Goal: Use online tool/utility: Utilize a website feature to perform a specific function

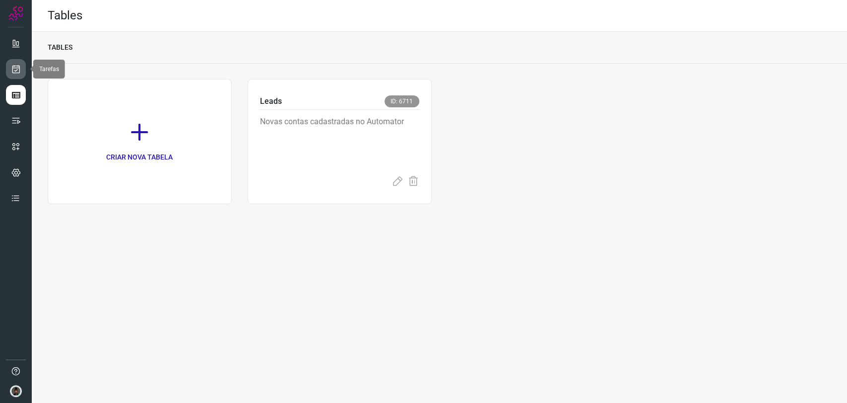
click at [17, 73] on icon at bounding box center [16, 69] width 10 height 10
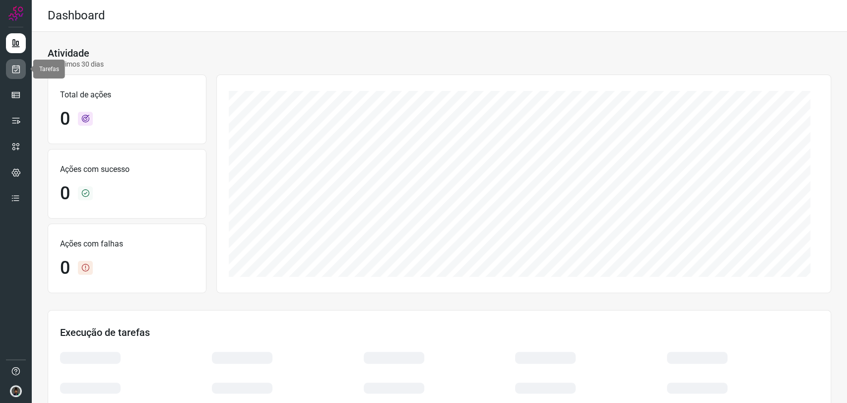
click at [15, 65] on icon at bounding box center [16, 69] width 10 height 10
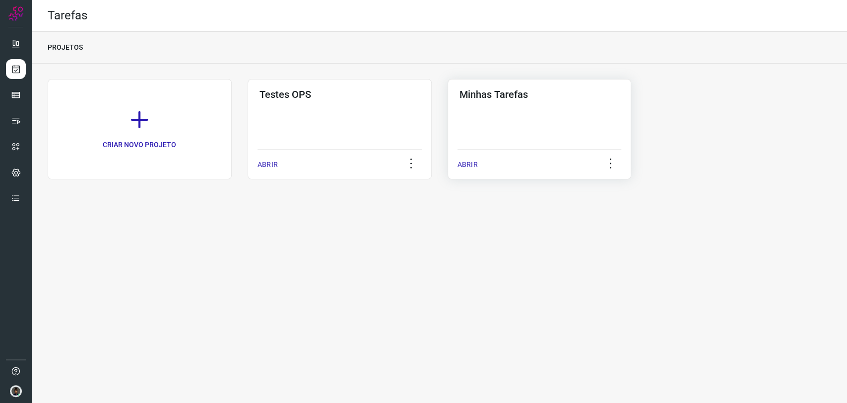
click at [503, 109] on div "Minhas Tarefas ABRIR" at bounding box center [540, 129] width 184 height 100
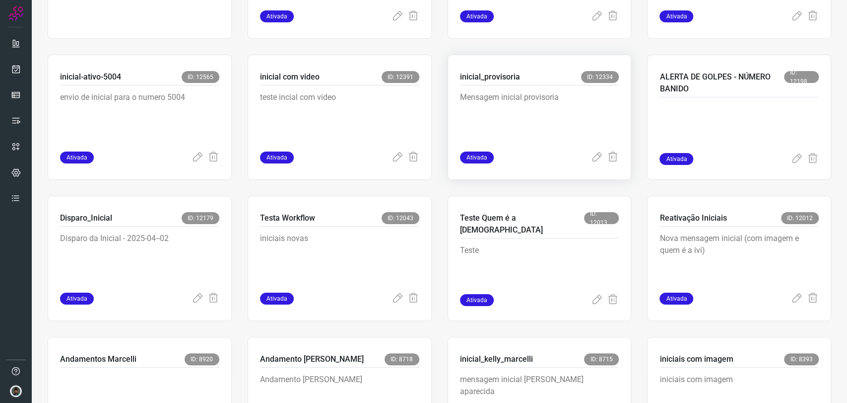
click at [528, 98] on p "Mensagem inicial provisoria" at bounding box center [534, 116] width 149 height 50
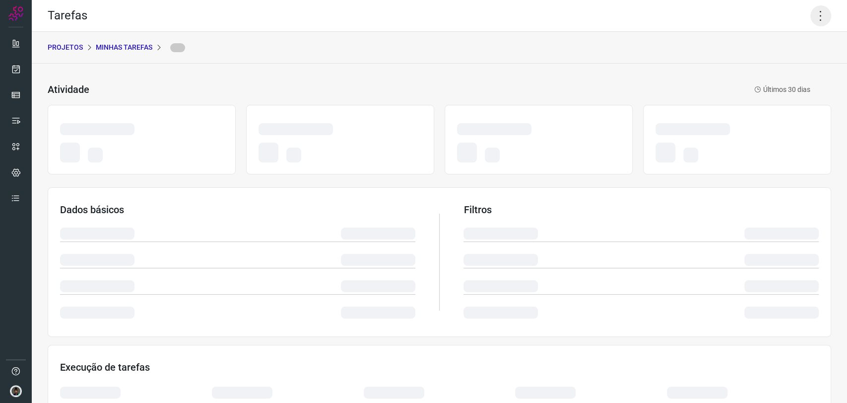
click at [811, 19] on icon at bounding box center [821, 15] width 21 height 21
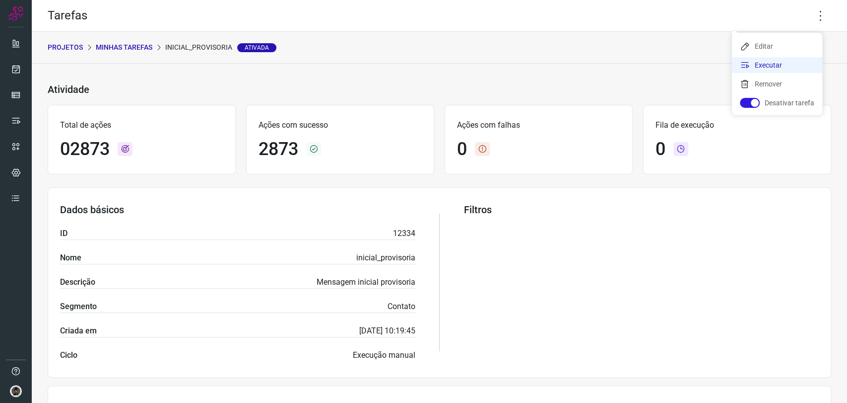
click at [784, 59] on li "Executar" at bounding box center [777, 65] width 90 height 16
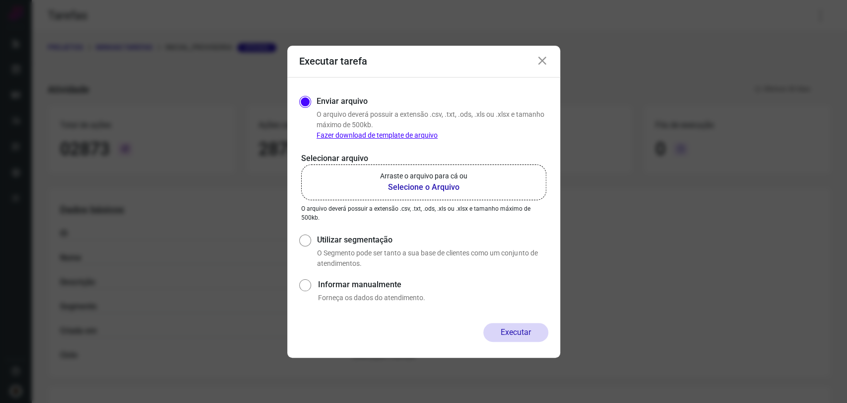
click at [448, 191] on b "Selecione o Arquivo" at bounding box center [423, 187] width 87 height 12
click at [0, 0] on input "Arraste o arquivo para cá ou Selecione o Arquivo" at bounding box center [0, 0] width 0 height 0
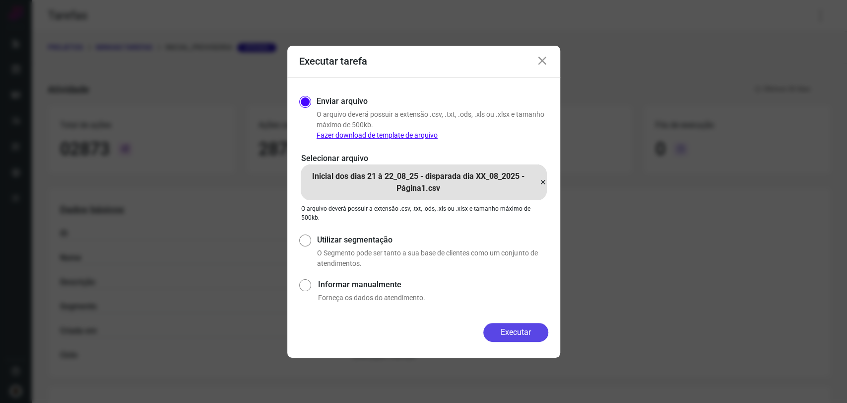
click at [531, 331] on button "Executar" at bounding box center [516, 332] width 65 height 19
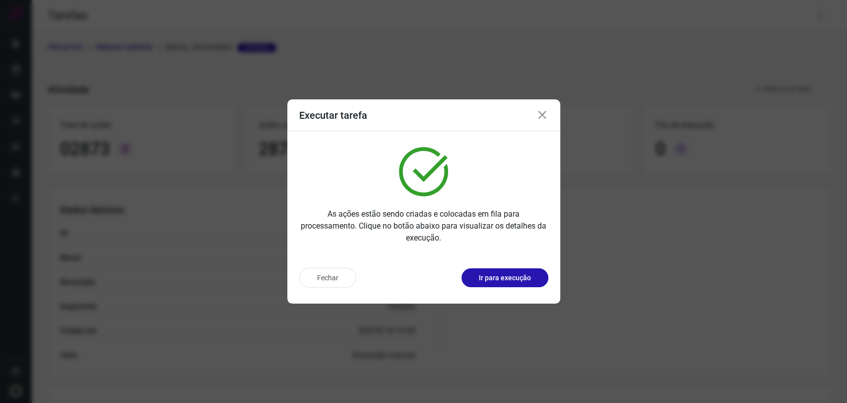
click at [169, 29] on div "Executar tarefa As ações estão sendo criadas e colocadas em fila para processam…" at bounding box center [423, 201] width 847 height 403
click at [544, 112] on icon at bounding box center [543, 115] width 12 height 12
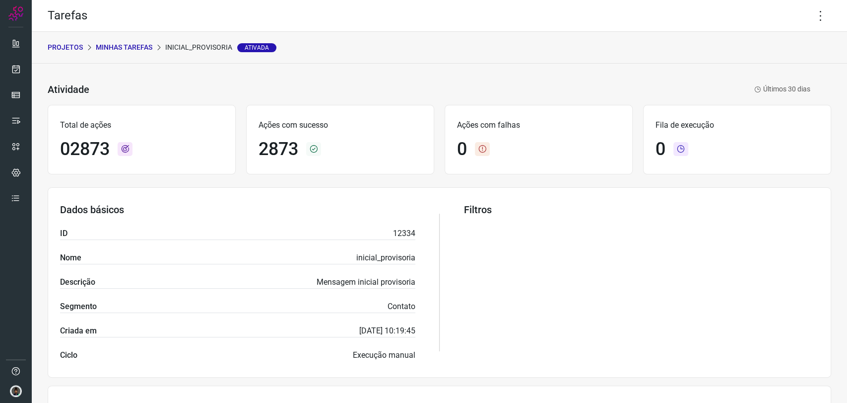
click at [125, 46] on p "Minhas Tarefas" at bounding box center [124, 47] width 57 height 10
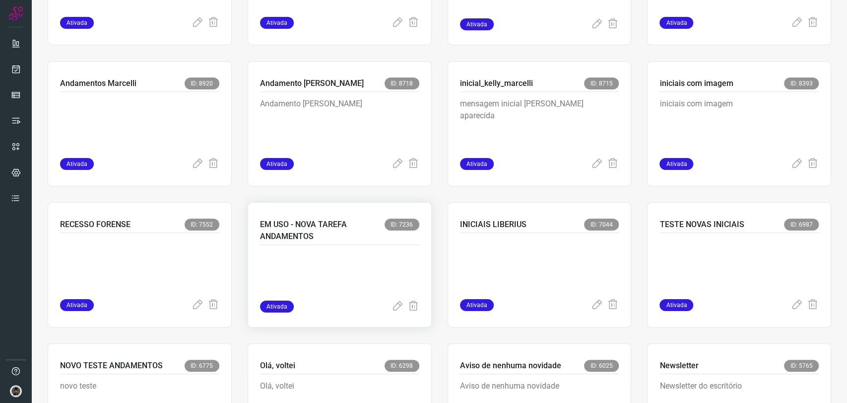
click at [354, 254] on p at bounding box center [334, 276] width 149 height 50
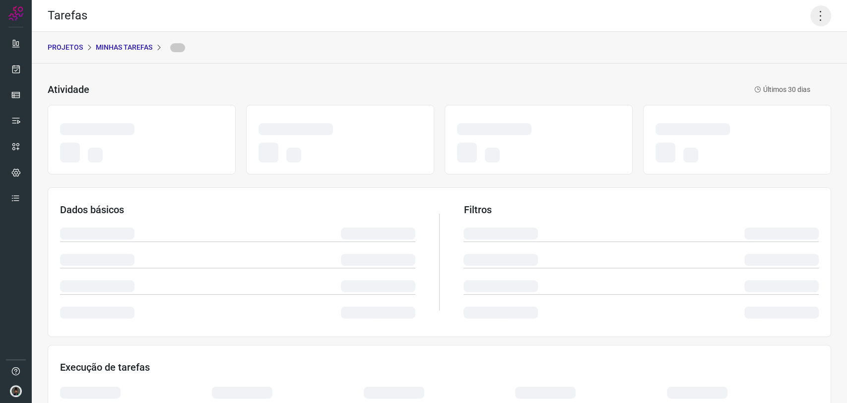
click at [815, 16] on icon at bounding box center [821, 15] width 21 height 21
click at [815, 14] on icon at bounding box center [821, 15] width 21 height 21
drag, startPoint x: 739, startPoint y: 44, endPoint x: 796, endPoint y: 28, distance: 59.6
click at [744, 44] on div "PROJETOS Minhas Tarefas" at bounding box center [440, 48] width 816 height 32
click at [812, 17] on icon at bounding box center [821, 15] width 21 height 21
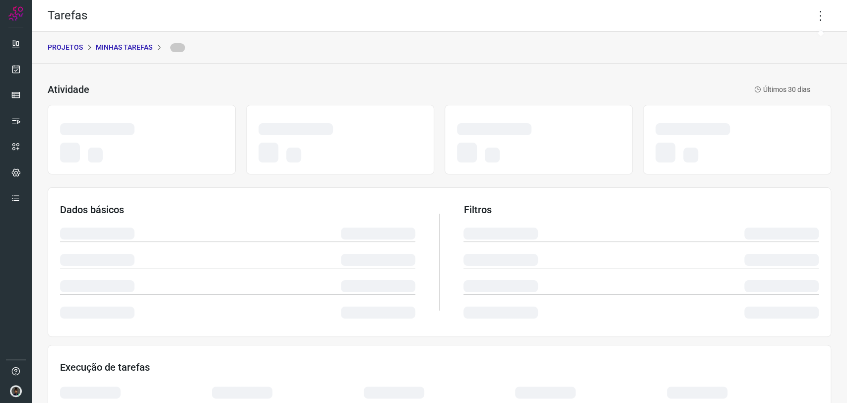
click at [782, 24] on div "Tarefas" at bounding box center [440, 16] width 816 height 32
click at [820, 17] on icon at bounding box center [821, 15] width 21 height 21
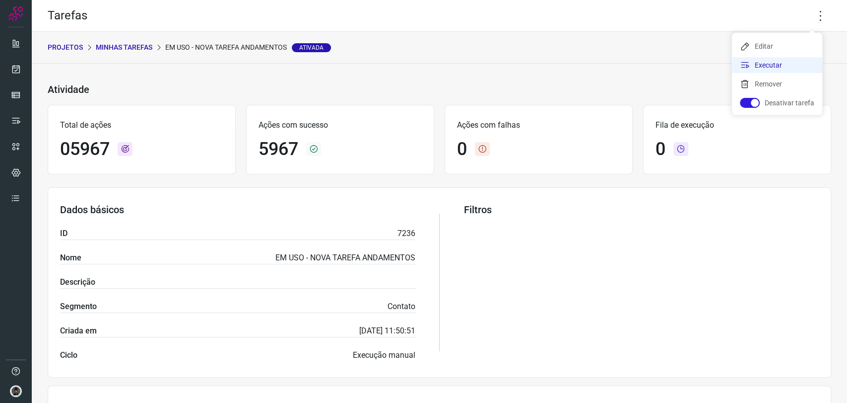
click at [765, 57] on li "Executar" at bounding box center [777, 65] width 90 height 16
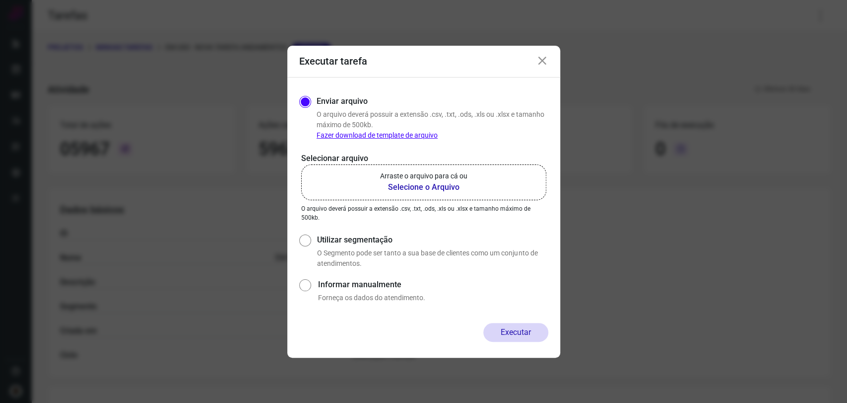
click at [469, 186] on label "Arraste o arquivo para cá ou Selecione o Arquivo" at bounding box center [423, 182] width 245 height 36
click at [0, 0] on input "Arraste o arquivo para cá ou Selecione o Arquivo" at bounding box center [0, 0] width 0 height 0
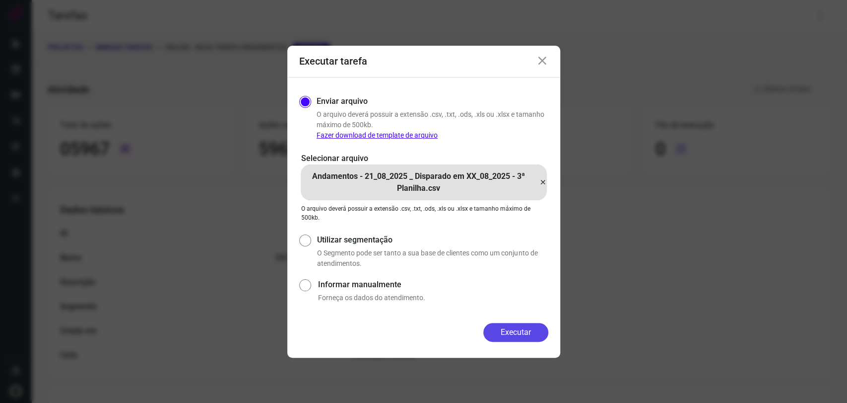
click at [497, 328] on button "Executar" at bounding box center [516, 332] width 65 height 19
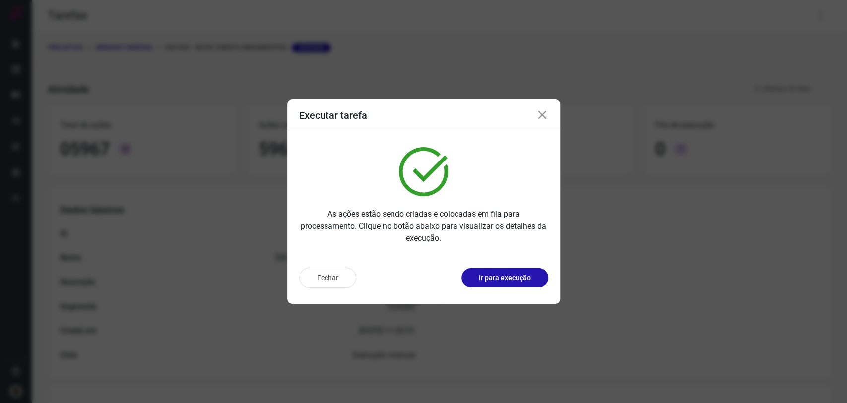
drag, startPoint x: 546, startPoint y: 115, endPoint x: 617, endPoint y: 100, distance: 72.5
click at [549, 113] on div "Executar tarefa" at bounding box center [423, 115] width 273 height 32
click at [544, 115] on icon at bounding box center [543, 115] width 12 height 12
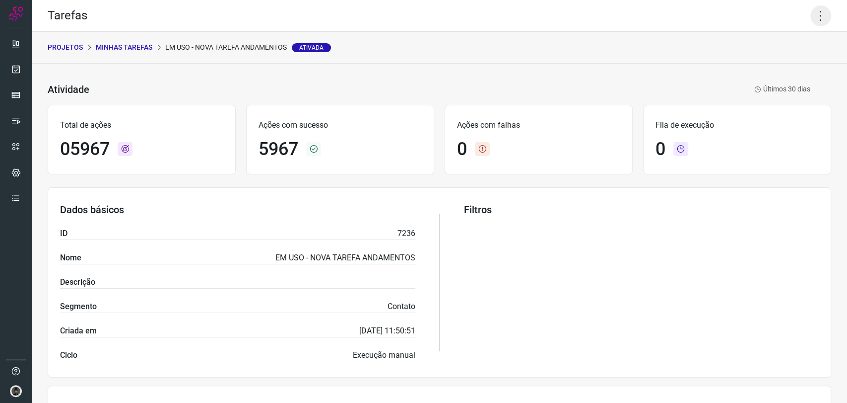
click at [811, 15] on icon at bounding box center [821, 15] width 21 height 21
click at [762, 69] on li "Executar" at bounding box center [777, 65] width 90 height 16
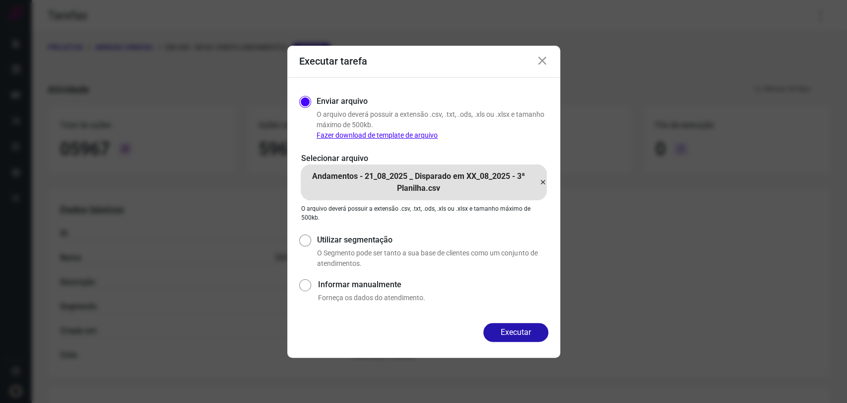
click at [547, 176] on div "Selecionar arquivo Andamentos - 21_08_2025 _ Disparado em XX_08_2025 - 3ª Plani…" at bounding box center [423, 186] width 249 height 69
click at [542, 183] on icon at bounding box center [543, 182] width 8 height 12
click at [0, 0] on input "Andamentos - 21_08_2025 _ Disparado em XX_08_2025 - 3ª Planilha.csv" at bounding box center [0, 0] width 0 height 0
click at [522, 330] on button "Executar" at bounding box center [516, 332] width 65 height 19
